Goal: Check status

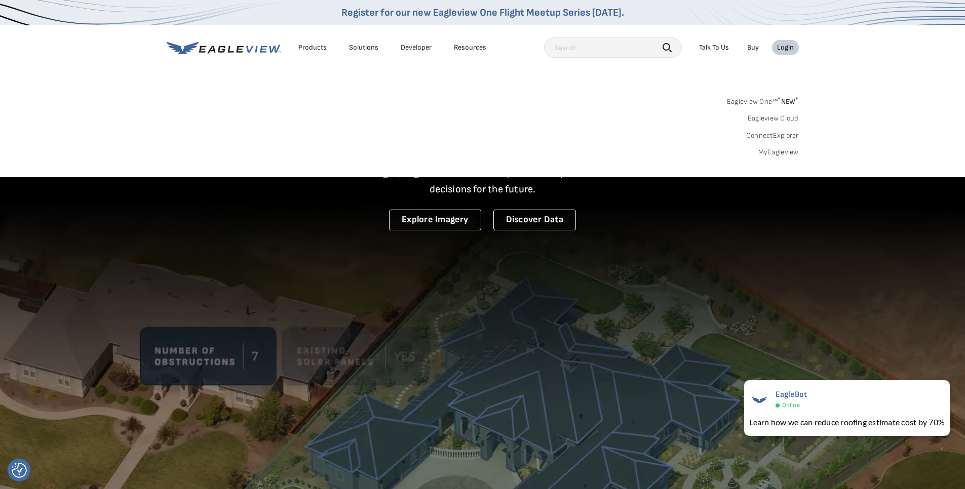
click at [777, 151] on link "MyEagleview" at bounding box center [778, 152] width 41 height 9
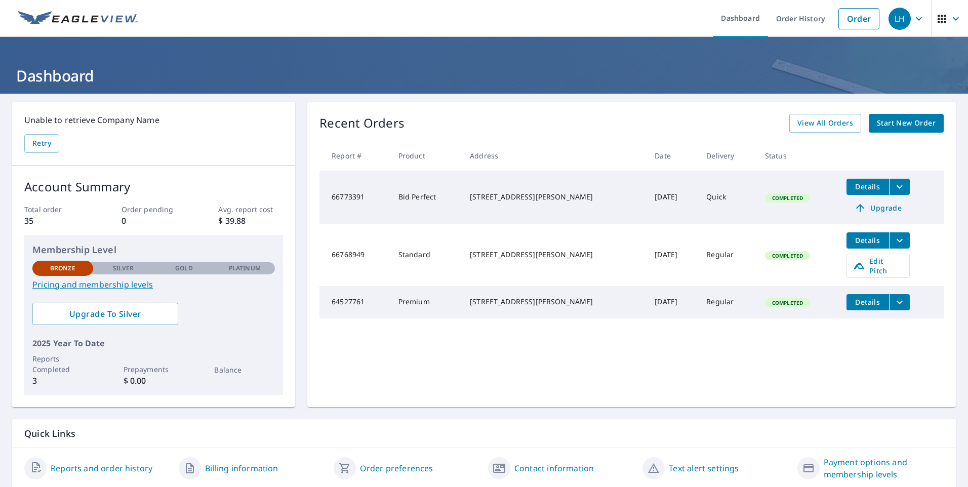
click at [893, 187] on button "filesDropdownBtn-66773391" at bounding box center [899, 187] width 21 height 16
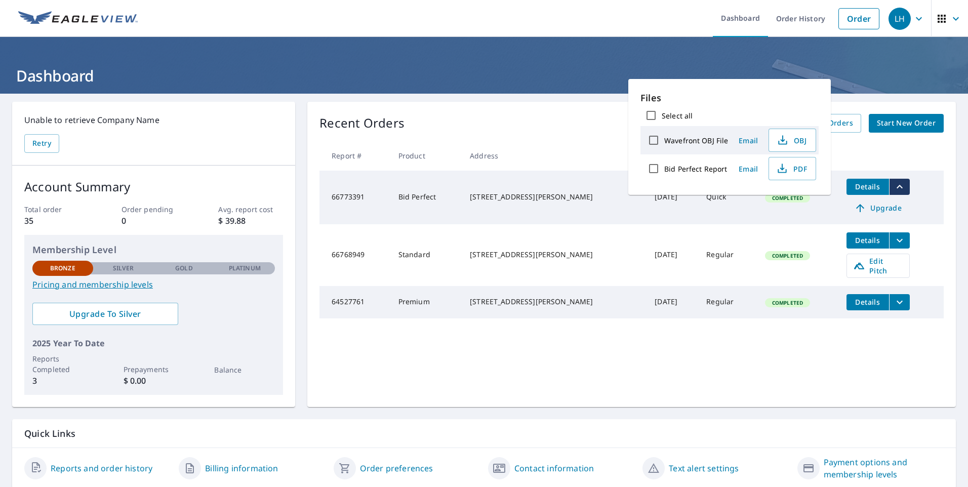
click at [893, 187] on button "filesDropdownBtn-66773391" at bounding box center [899, 187] width 21 height 16
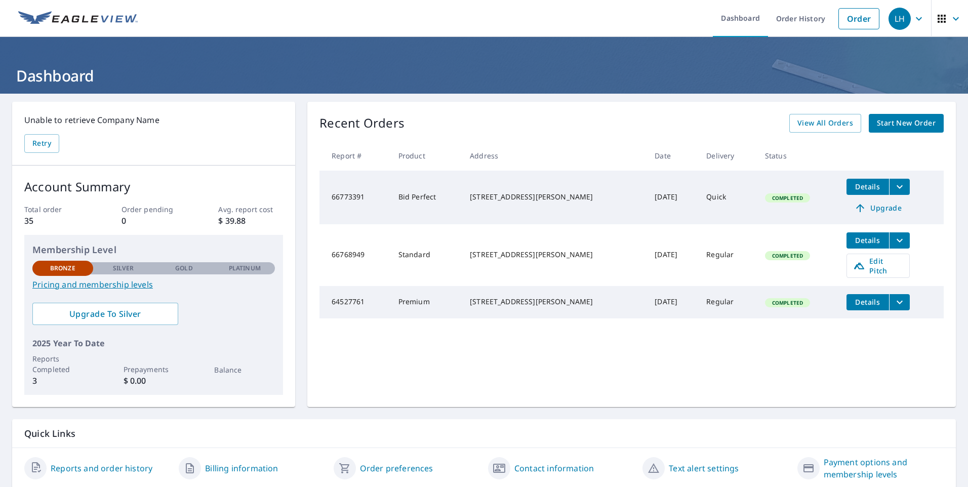
click at [853, 241] on span "Details" at bounding box center [868, 241] width 30 height 10
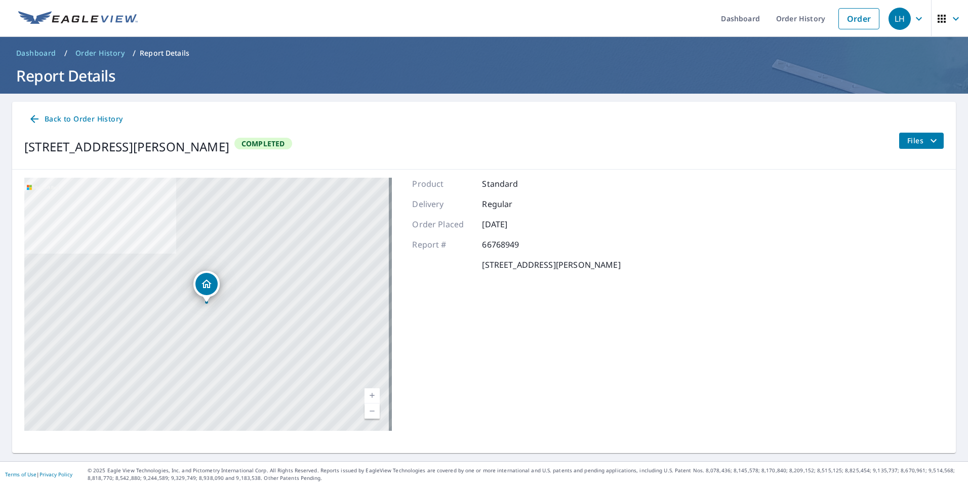
click at [918, 143] on span "Files" at bounding box center [924, 141] width 32 height 12
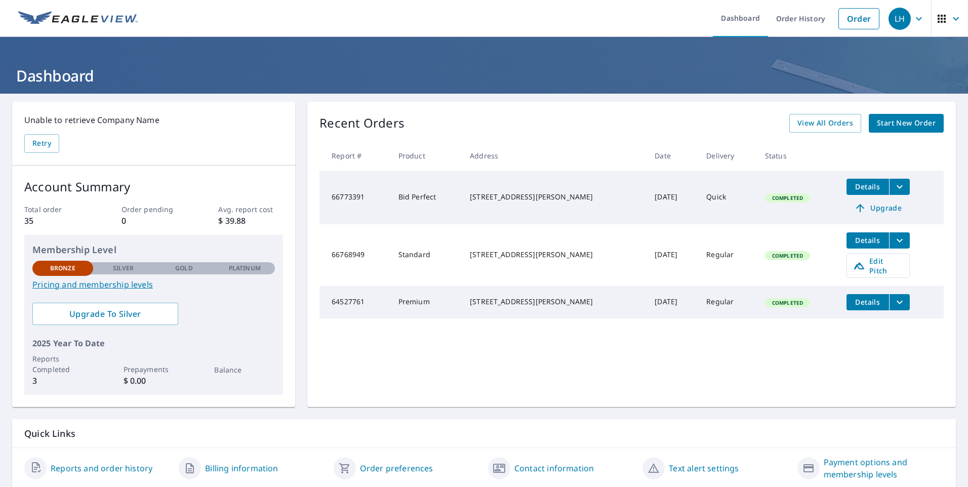
click at [853, 241] on span "Details" at bounding box center [868, 241] width 30 height 10
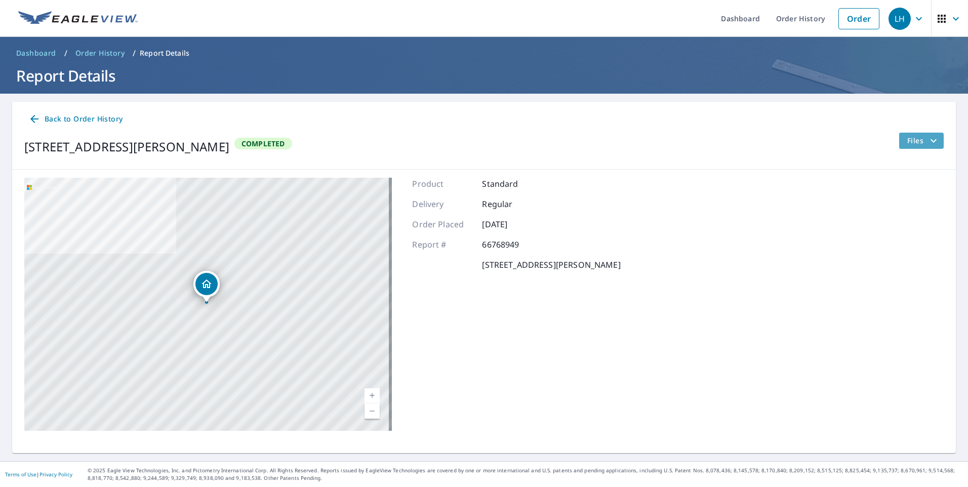
click at [928, 135] on icon "filesDropdownBtn-66768949" at bounding box center [934, 141] width 12 height 12
